Goal: Task Accomplishment & Management: Use online tool/utility

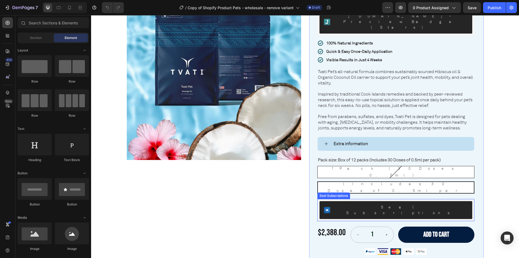
scroll to position [54, 0]
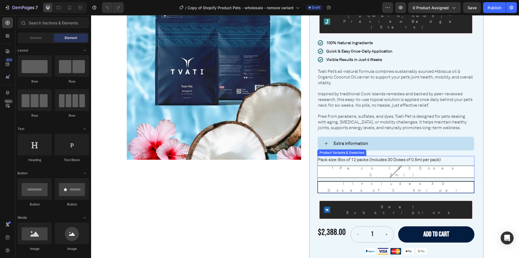
click at [354, 163] on div "1 Pack (30 Doses 0.5ml)" at bounding box center [396, 172] width 157 height 18
click at [317, 165] on input "1 Pack (30 Doses 0.5ml) 1 Pack (30 Doses 0.5ml) 1 Pack (30 Doses 0.5ml)" at bounding box center [317, 165] width 0 height 0
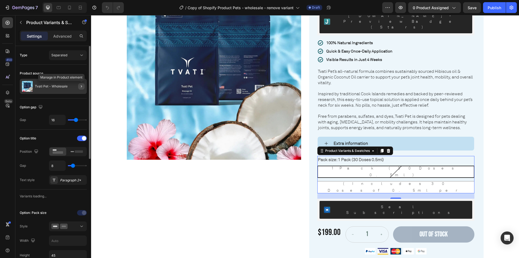
click at [79, 86] on button "button" at bounding box center [81, 86] width 6 height 6
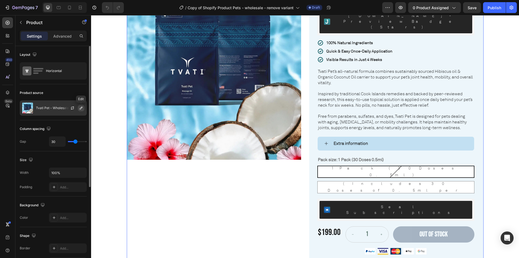
click at [83, 108] on button "button" at bounding box center [81, 108] width 6 height 6
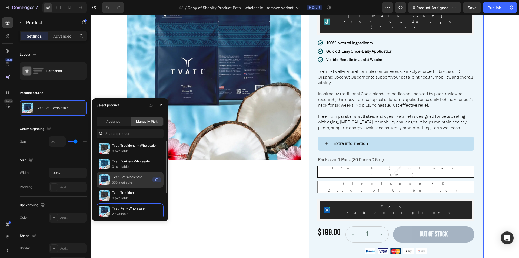
click at [130, 176] on p "Tvati Pet Wholesale" at bounding box center [131, 176] width 38 height 5
radio input "false"
radio input "true"
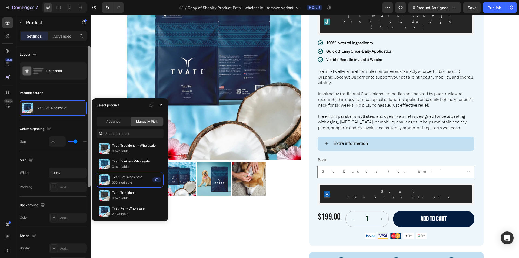
click at [90, 92] on div at bounding box center [89, 116] width 3 height 141
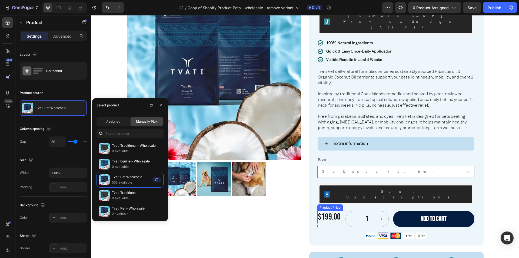
click at [326, 211] on div "$199.00" at bounding box center [329, 217] width 24 height 12
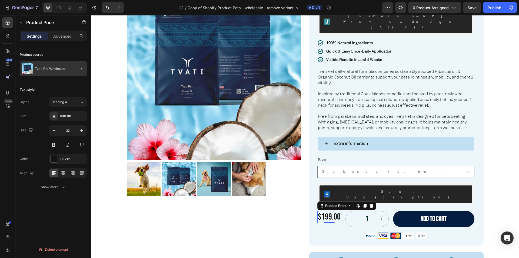
click at [76, 68] on div at bounding box center [79, 68] width 15 height 15
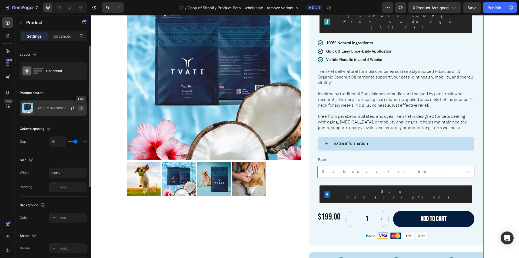
click at [79, 107] on button "button" at bounding box center [81, 108] width 6 height 6
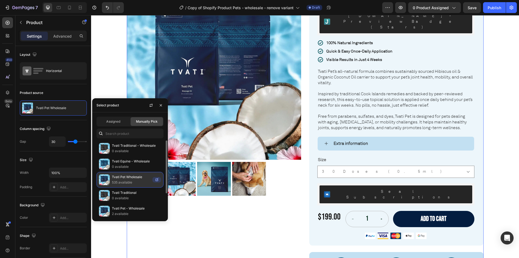
click at [124, 178] on p "Tvati Pet Wholesale" at bounding box center [131, 176] width 38 height 5
click at [127, 178] on p "Tvati Pet Wholesale" at bounding box center [131, 176] width 38 height 5
click at [131, 190] on div "Tvati Traditional 0 available" at bounding box center [130, 195] width 67 height 16
click at [132, 178] on p "Tvati Pet Wholesale" at bounding box center [131, 176] width 38 height 5
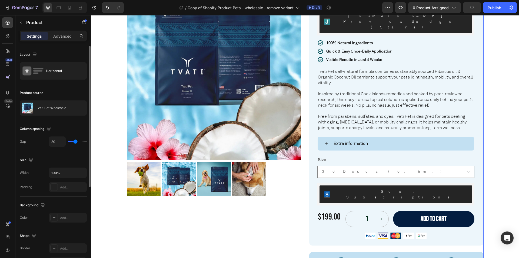
click at [82, 94] on div "Product source" at bounding box center [53, 92] width 67 height 9
click at [329, 211] on div "$199.00" at bounding box center [329, 217] width 24 height 12
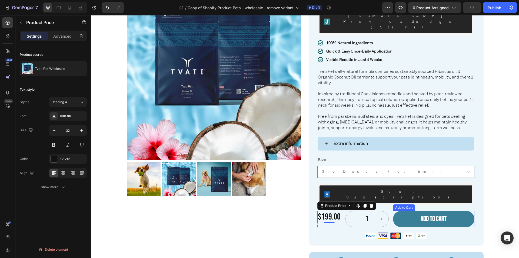
click at [469, 211] on button "Add to cart" at bounding box center [433, 219] width 81 height 16
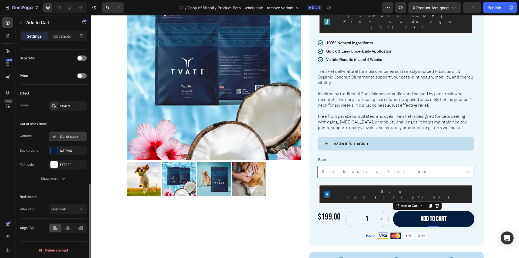
scroll to position [352, 0]
click at [63, 209] on span "Open cart" at bounding box center [58, 208] width 15 height 4
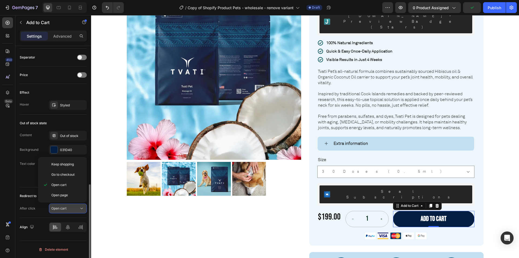
click at [63, 208] on span "Open cart" at bounding box center [58, 208] width 15 height 4
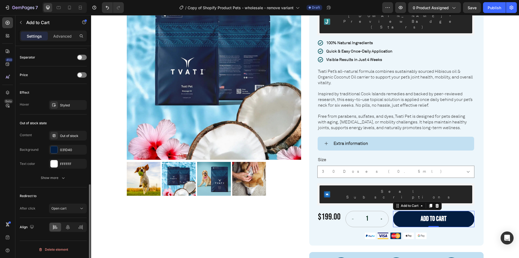
click at [37, 213] on div "Redirect to After click Open cart" at bounding box center [53, 202] width 67 height 31
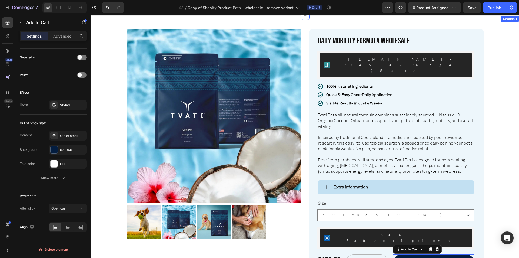
scroll to position [0, 0]
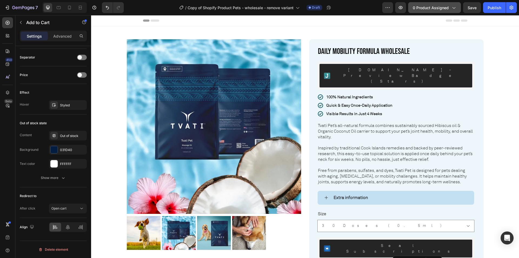
click at [433, 7] on span "0 product assigned" at bounding box center [431, 8] width 36 height 6
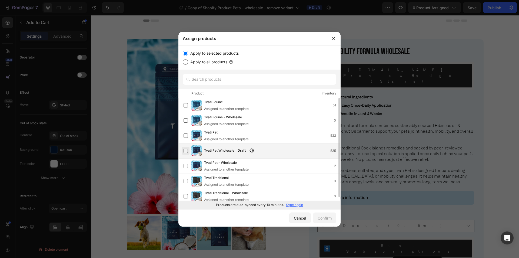
click at [186, 150] on label at bounding box center [186, 150] width 4 height 4
click at [324, 219] on div "Confirm" at bounding box center [325, 218] width 14 height 6
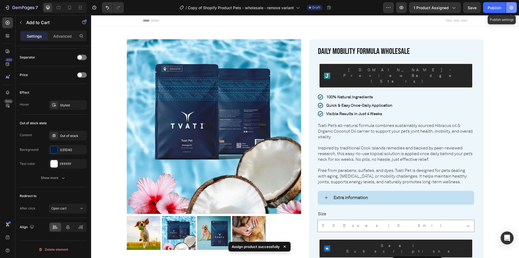
click at [512, 8] on icon "button" at bounding box center [511, 7] width 1 height 1
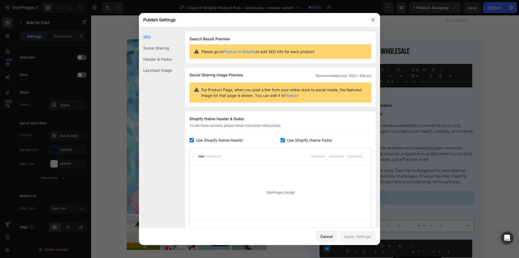
click at [372, 19] on icon "button" at bounding box center [373, 20] width 4 height 4
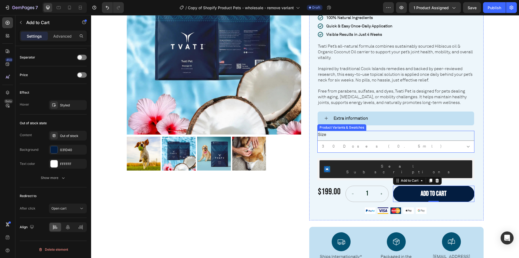
scroll to position [108, 0]
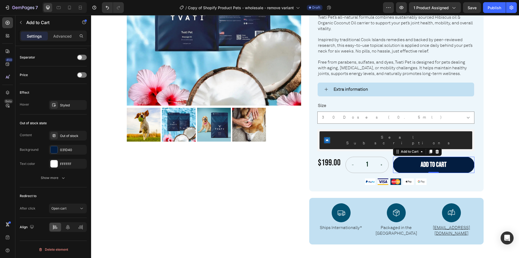
click at [313, 9] on span "Draft" at bounding box center [316, 7] width 8 height 5
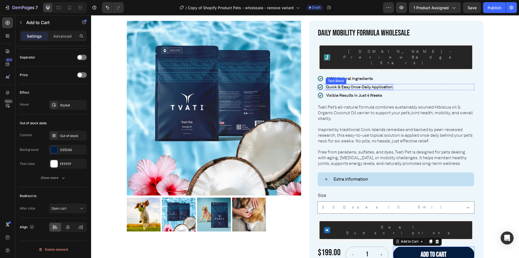
scroll to position [0, 0]
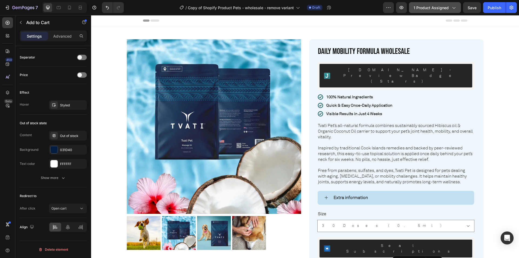
click at [426, 8] on span "1 product assigned" at bounding box center [431, 8] width 35 height 6
click at [493, 9] on div "Publish" at bounding box center [495, 8] width 14 height 6
click at [498, 10] on div "Publish" at bounding box center [495, 8] width 14 height 6
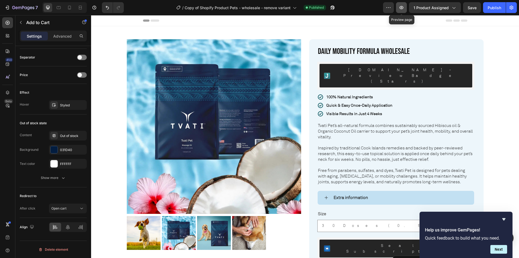
click at [400, 8] on icon "button" at bounding box center [401, 7] width 5 height 5
click at [315, 4] on div "/ Copy of Shopify Product Pets - wholesale - remove variant Published" at bounding box center [255, 7] width 255 height 11
click at [360, 52] on h2 "Daily Mobility Formula Wholesale" at bounding box center [395, 52] width 157 height 12
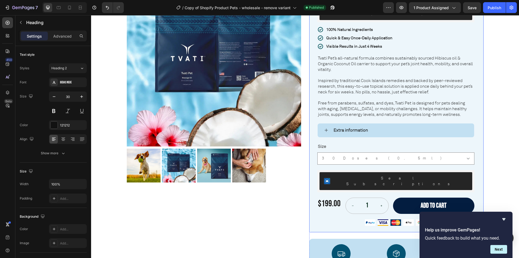
scroll to position [81, 0]
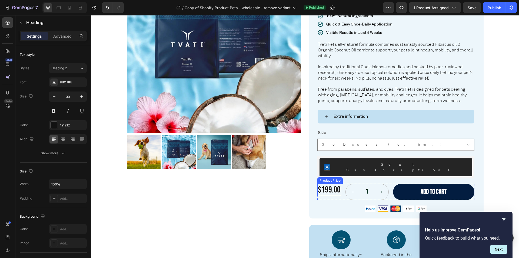
click at [332, 184] on div "$199.00" at bounding box center [329, 190] width 24 height 12
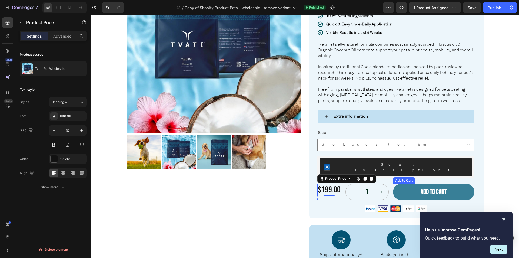
click at [408, 184] on button "Add to cart" at bounding box center [433, 192] width 81 height 16
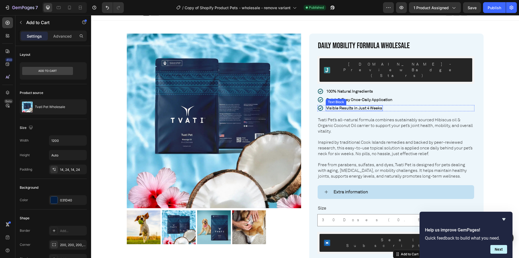
scroll to position [0, 0]
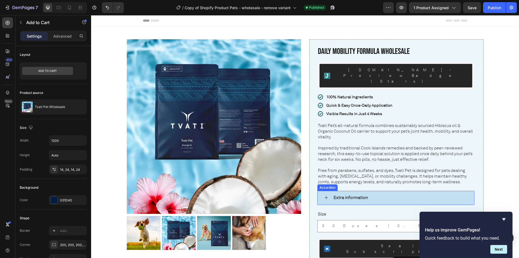
click at [387, 193] on div "Extra information" at bounding box center [400, 197] width 135 height 9
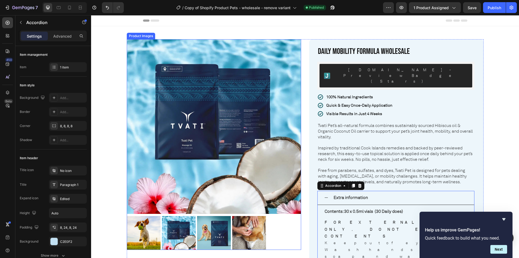
click at [291, 68] on img at bounding box center [214, 126] width 174 height 174
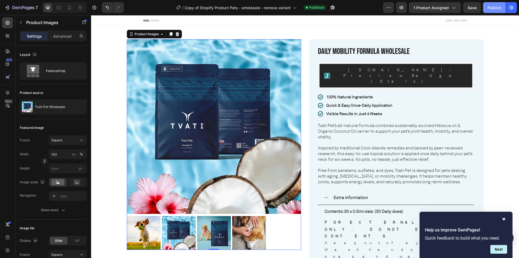
click at [493, 7] on div "Publish" at bounding box center [495, 8] width 14 height 6
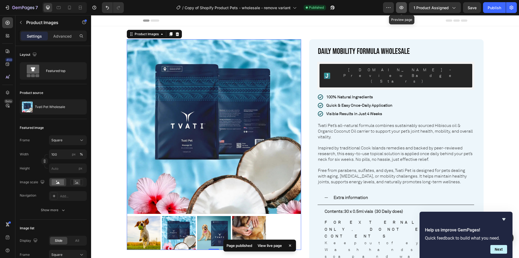
click at [400, 4] on button "button" at bounding box center [401, 7] width 11 height 11
